Goal: Transaction & Acquisition: Purchase product/service

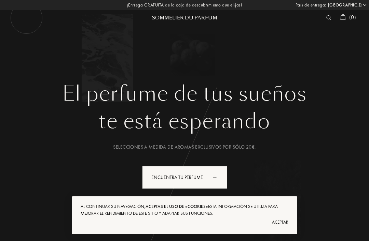
select select "ES"
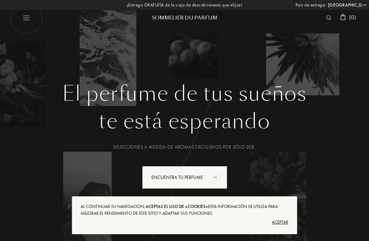
click at [280, 223] on div "Aceptar" at bounding box center [185, 222] width 208 height 11
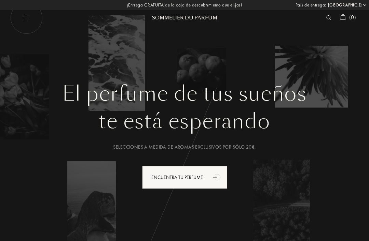
click at [197, 177] on div "Encuentra tu perfume" at bounding box center [184, 177] width 85 height 23
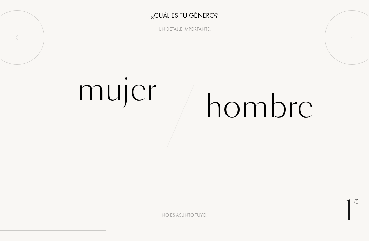
click at [278, 106] on div "Hombre" at bounding box center [259, 107] width 108 height 46
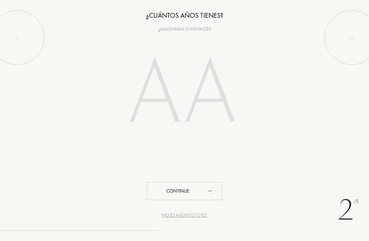
click at [188, 94] on input "number" at bounding box center [184, 95] width 147 height 118
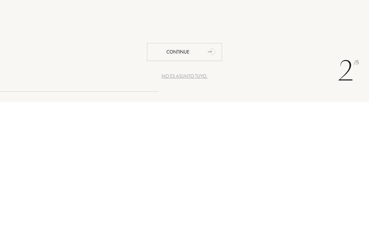
type input "60"
click at [194, 182] on div "Continue" at bounding box center [184, 191] width 75 height 18
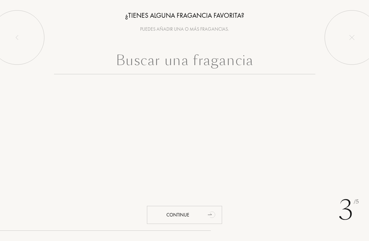
click at [178, 61] on input "text" at bounding box center [184, 62] width 261 height 25
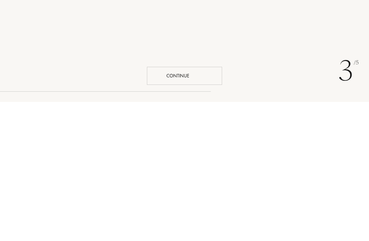
type input "Shurhar"
click at [189, 206] on div "Continue" at bounding box center [184, 215] width 75 height 18
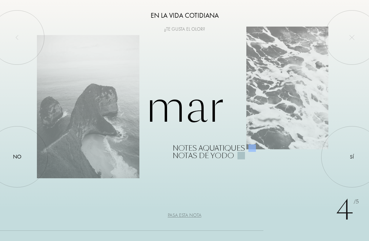
click at [352, 157] on div at bounding box center [352, 157] width 0 height 0
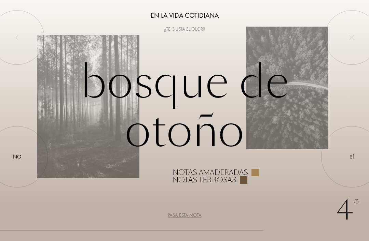
click at [352, 157] on div at bounding box center [352, 157] width 0 height 0
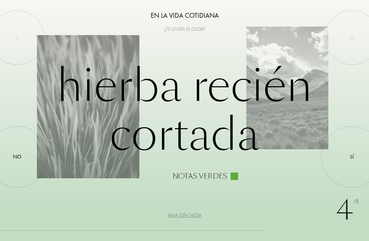
click at [351, 155] on div "Sí" at bounding box center [351, 157] width 4 height 8
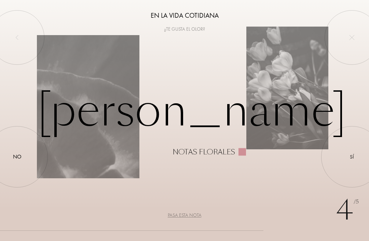
click at [17, 157] on div at bounding box center [17, 157] width 0 height 0
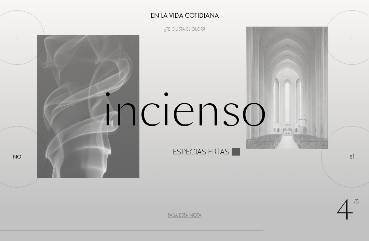
click at [352, 157] on div at bounding box center [352, 157] width 0 height 0
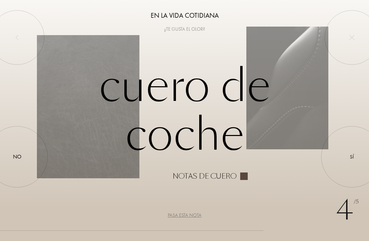
click at [350, 154] on div "Sí" at bounding box center [351, 157] width 4 height 8
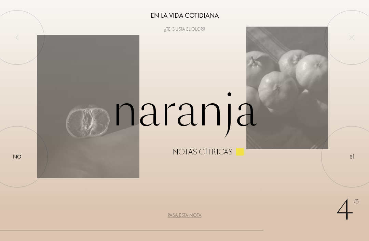
click at [352, 157] on div at bounding box center [352, 157] width 0 height 0
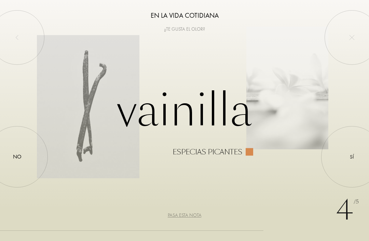
click at [352, 157] on div at bounding box center [352, 157] width 0 height 0
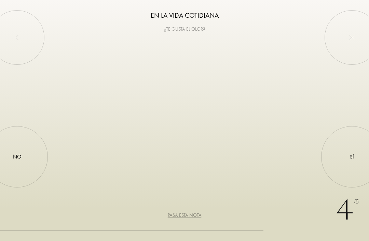
click at [350, 154] on div "Sí" at bounding box center [351, 157] width 4 height 8
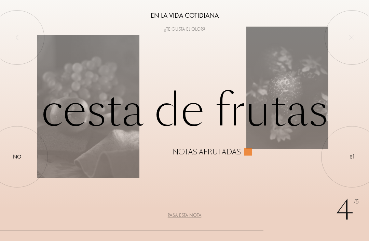
click at [15, 158] on div "No" at bounding box center [17, 157] width 9 height 8
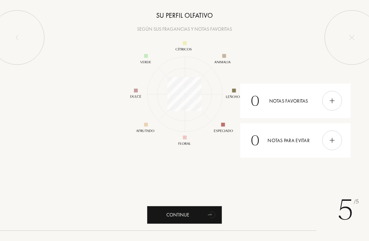
scroll to position [89, 89]
click at [198, 215] on div "Continue" at bounding box center [184, 215] width 75 height 18
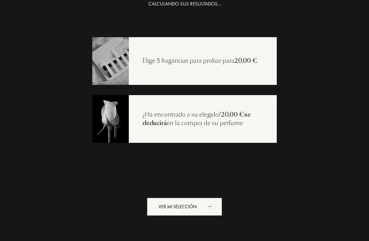
scroll to position [14, 0]
click at [193, 208] on div "Ver mi selección" at bounding box center [184, 207] width 75 height 18
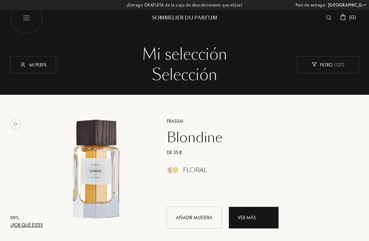
select select "ES"
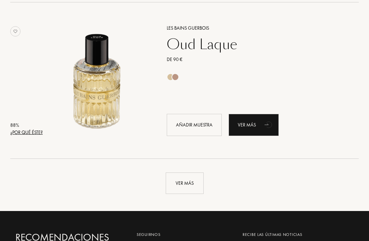
scroll to position [1502, 0]
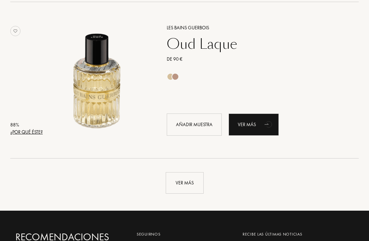
click at [185, 182] on div "Ver más" at bounding box center [185, 183] width 38 height 22
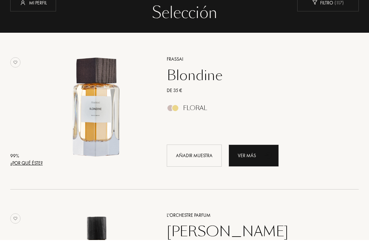
scroll to position [62, 0]
click at [254, 160] on div "Ver más" at bounding box center [253, 156] width 50 height 22
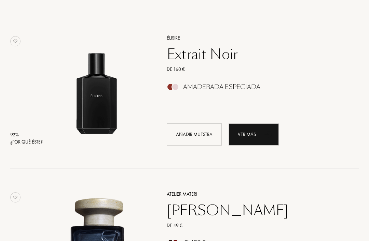
scroll to position [396, 0]
click at [254, 137] on div "Ver más" at bounding box center [253, 135] width 50 height 22
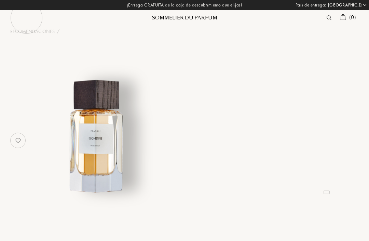
select select "ES"
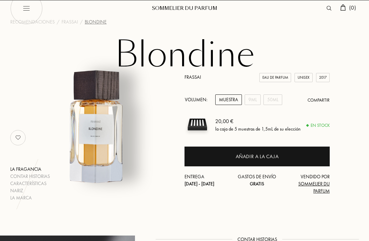
scroll to position [10, 0]
click at [253, 102] on div "9mL" at bounding box center [252, 100] width 16 height 11
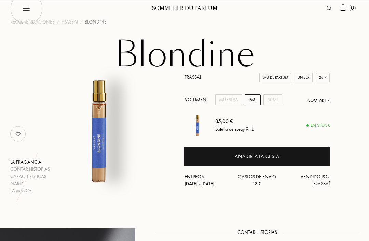
click at [272, 100] on div "50mL" at bounding box center [272, 100] width 19 height 11
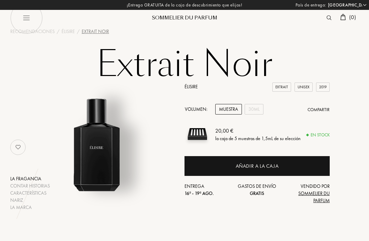
select select "ES"
click at [254, 107] on div "30mL" at bounding box center [253, 109] width 19 height 11
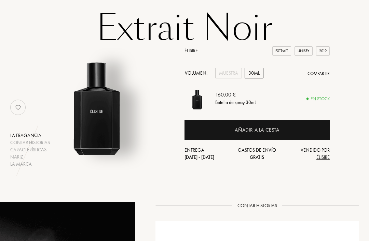
scroll to position [37, 0]
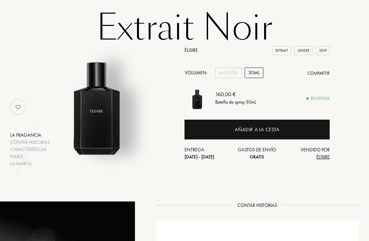
click at [233, 74] on div "Muestra" at bounding box center [228, 73] width 27 height 11
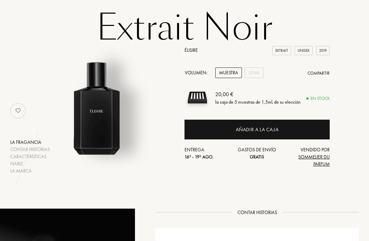
click at [199, 99] on img at bounding box center [197, 98] width 26 height 26
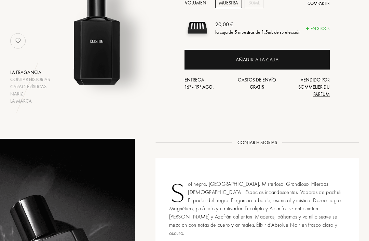
scroll to position [99, 0]
